Goal: Information Seeking & Learning: Learn about a topic

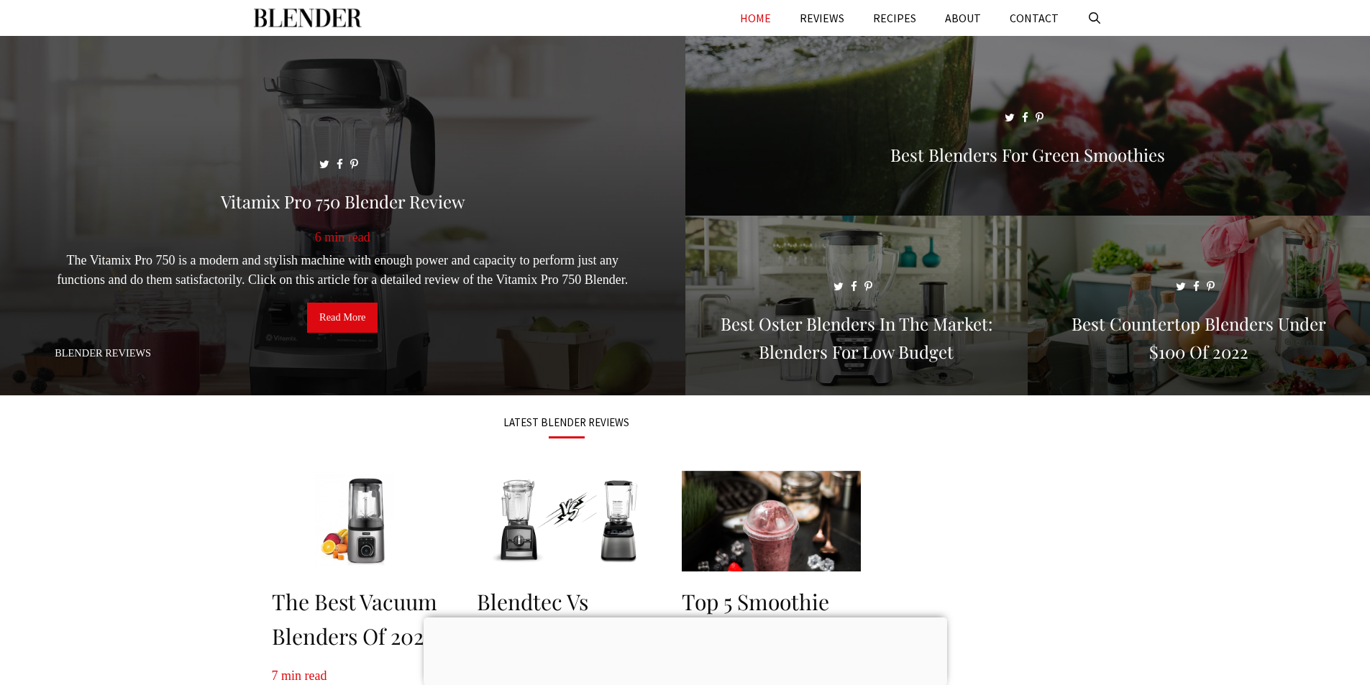
click at [435, 229] on span at bounding box center [342, 222] width 685 height 373
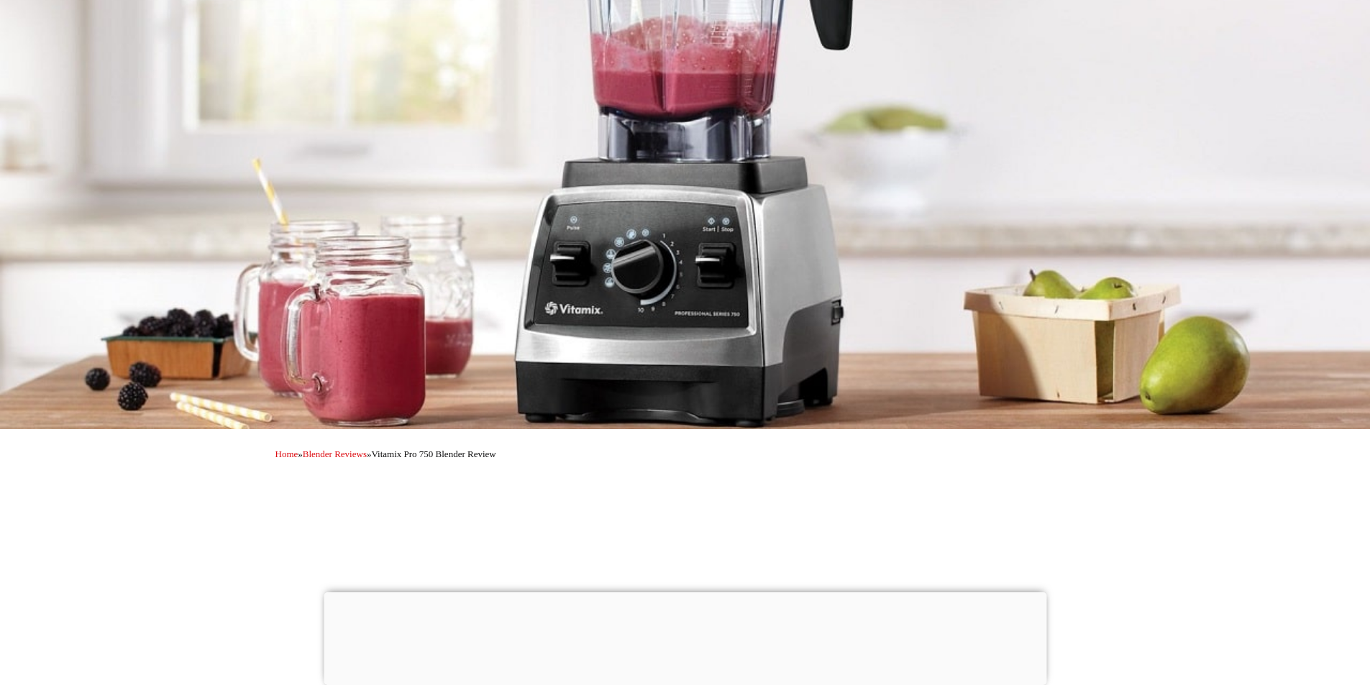
scroll to position [288, 0]
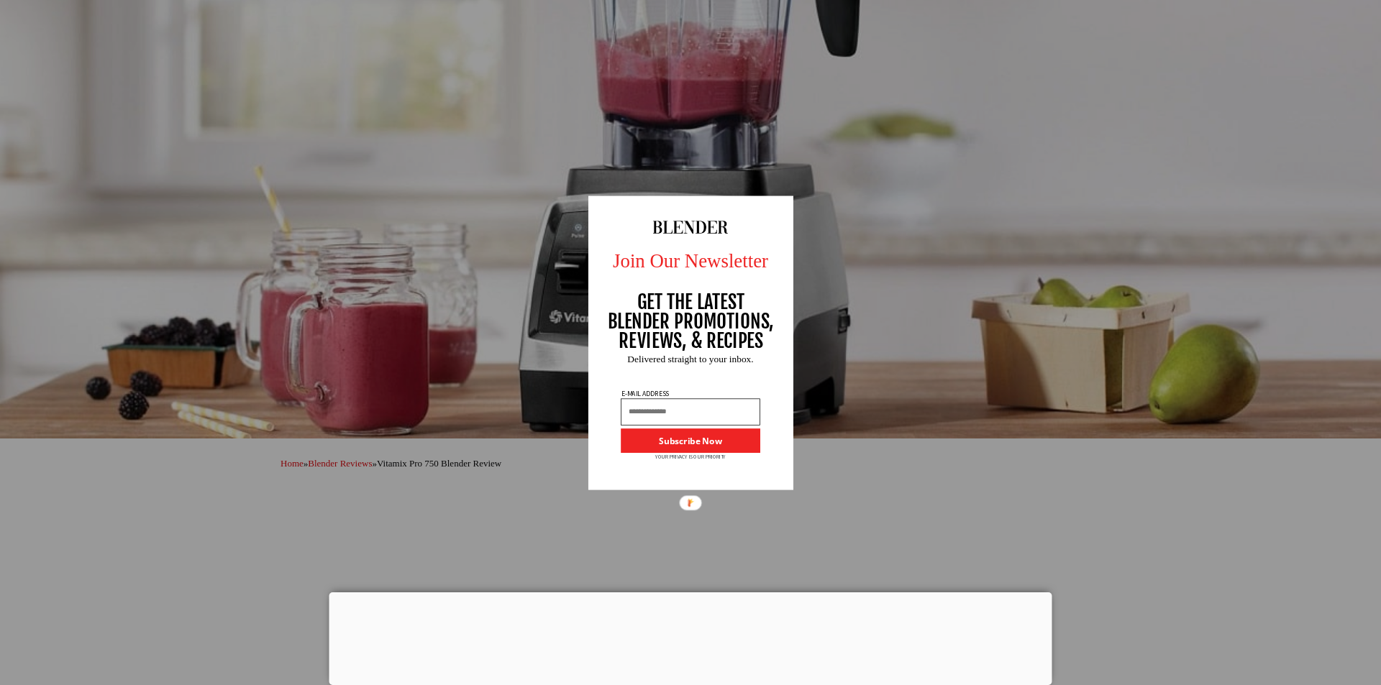
click at [512, 150] on div "Join Our Newsletter GET THE LATEST BLENDER PROMOTIONS, REVIEWS, & RECIPES Subsc…" at bounding box center [690, 342] width 1381 height 685
click at [355, 106] on div "Join Our Newsletter GET THE LATEST BLENDER PROMOTIONS, REVIEWS, & RECIPES Subsc…" at bounding box center [690, 342] width 1381 height 685
drag, startPoint x: 353, startPoint y: 106, endPoint x: 865, endPoint y: 96, distance: 512.1
click at [865, 96] on div "Join Our Newsletter GET THE LATEST BLENDER PROMOTIONS, REVIEWS, & RECIPES Subsc…" at bounding box center [690, 342] width 1381 height 685
click at [168, 56] on div "Join Our Newsletter GET THE LATEST BLENDER PROMOTIONS, REVIEWS, & RECIPES Subsc…" at bounding box center [690, 342] width 1381 height 685
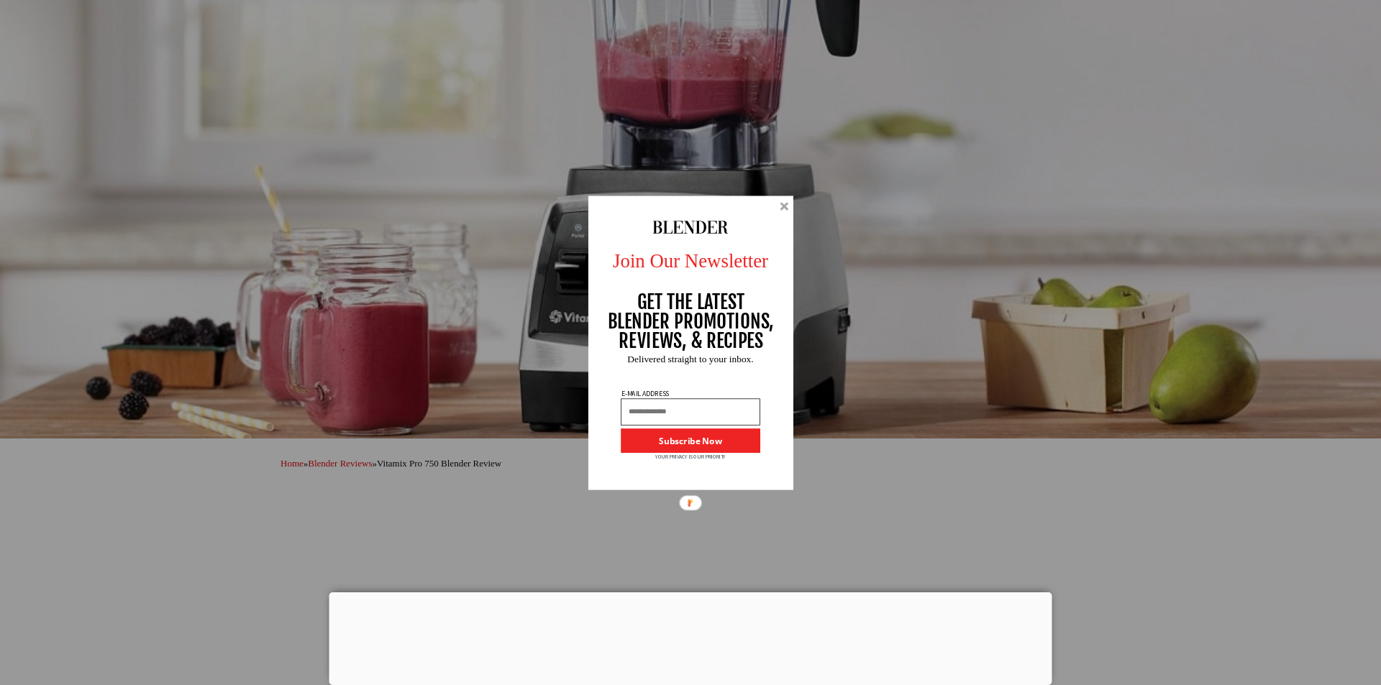
click at [780, 208] on div at bounding box center [784, 206] width 9 height 9
